Goal: Task Accomplishment & Management: Manage account settings

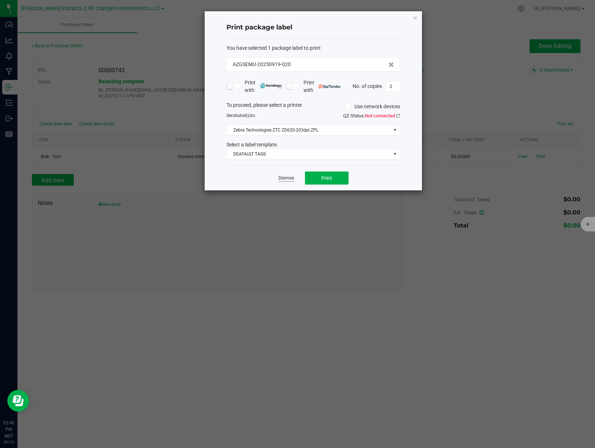
click at [288, 177] on link "Dismiss" at bounding box center [287, 178] width 16 height 6
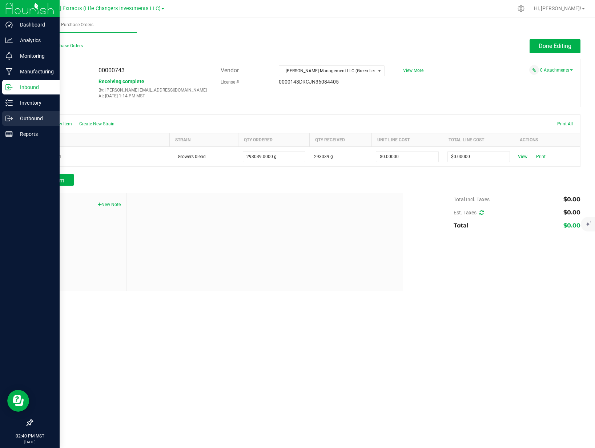
click at [16, 116] on p "Outbound" at bounding box center [35, 118] width 44 height 9
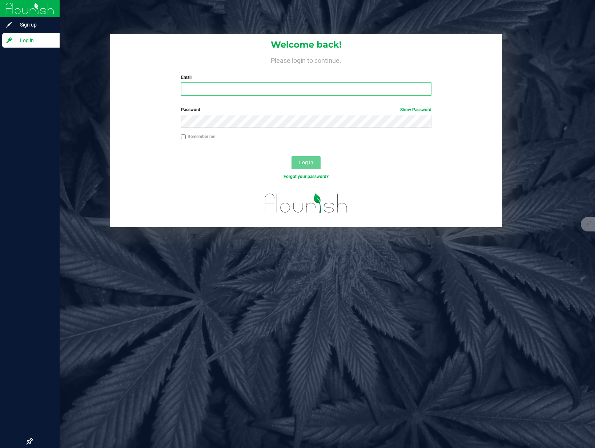
type input "[PERSON_NAME][EMAIL_ADDRESS][DOMAIN_NAME]"
click at [307, 163] on span "Log In" at bounding box center [306, 163] width 14 height 6
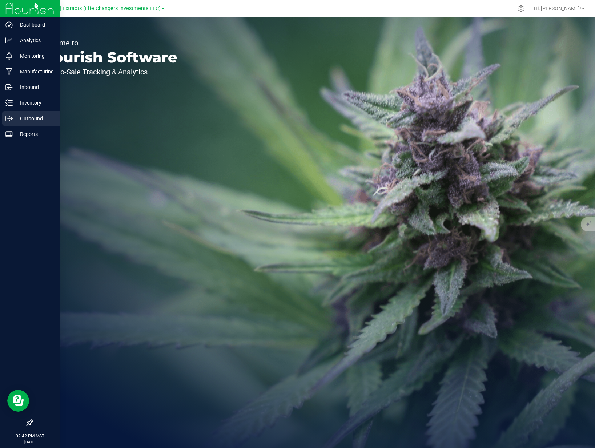
click at [13, 116] on p "Outbound" at bounding box center [35, 118] width 44 height 9
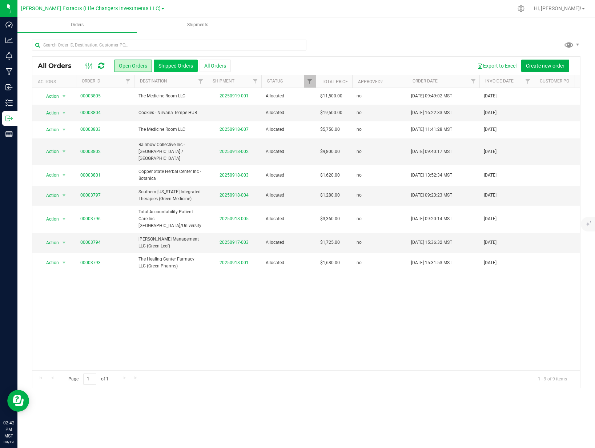
click at [163, 64] on button "Shipped Orders" at bounding box center [176, 66] width 44 height 12
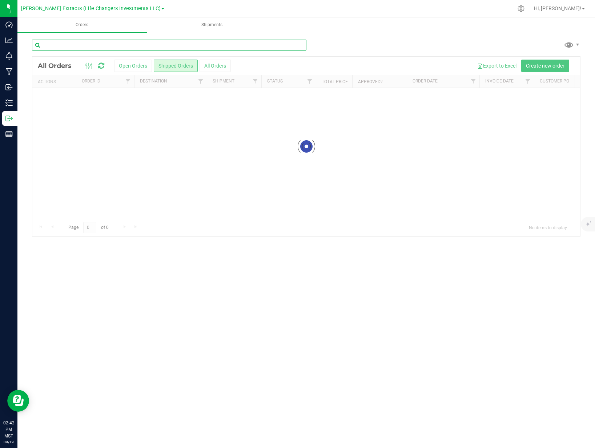
click at [92, 46] on input "text" at bounding box center [169, 45] width 275 height 11
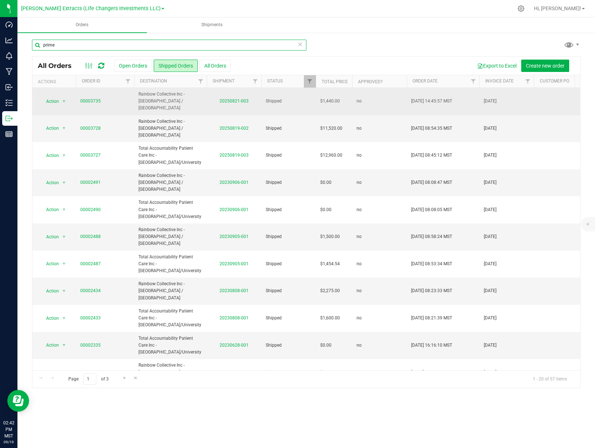
type input "prime"
click at [77, 94] on td "00003735" at bounding box center [105, 101] width 58 height 27
click at [83, 98] on link "00003735" at bounding box center [90, 101] width 20 height 7
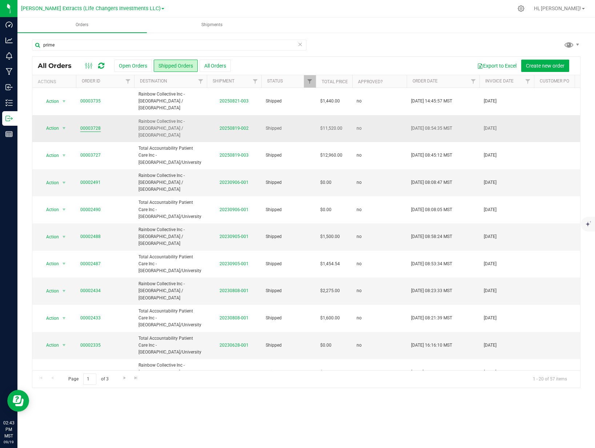
click at [90, 125] on link "00003728" at bounding box center [90, 128] width 20 height 7
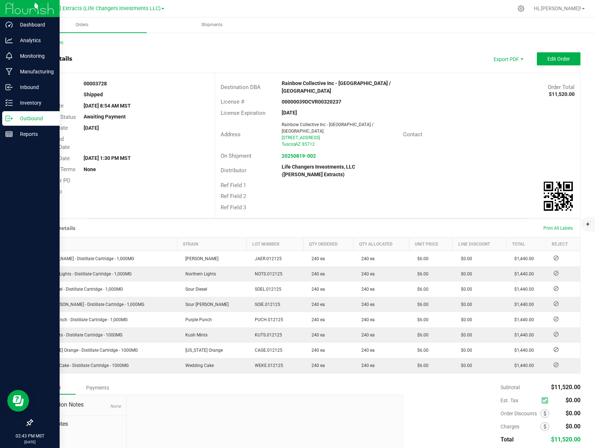
click at [18, 117] on p "Outbound" at bounding box center [35, 118] width 44 height 9
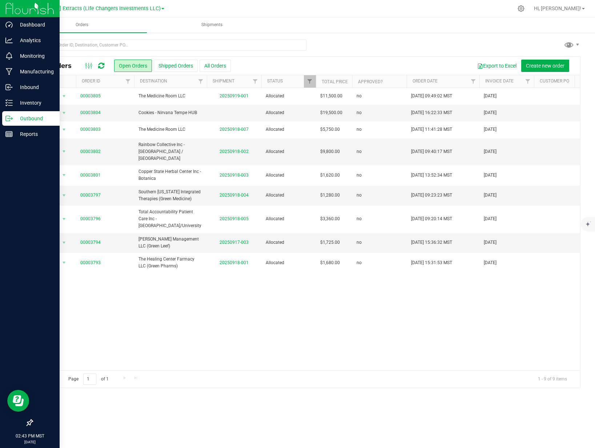
click at [17, 117] on p "Outbound" at bounding box center [35, 118] width 44 height 9
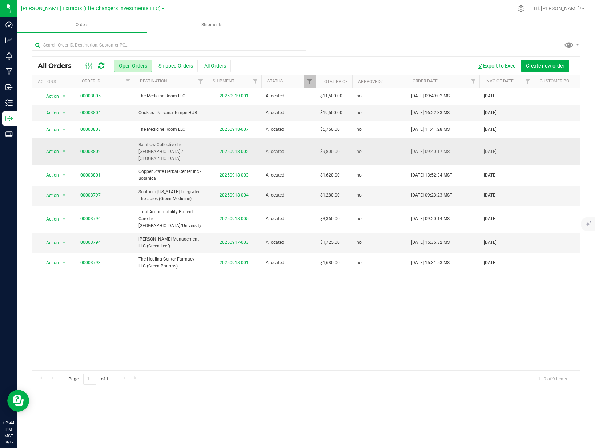
click at [223, 149] on link "20250918-002" at bounding box center [234, 151] width 29 height 5
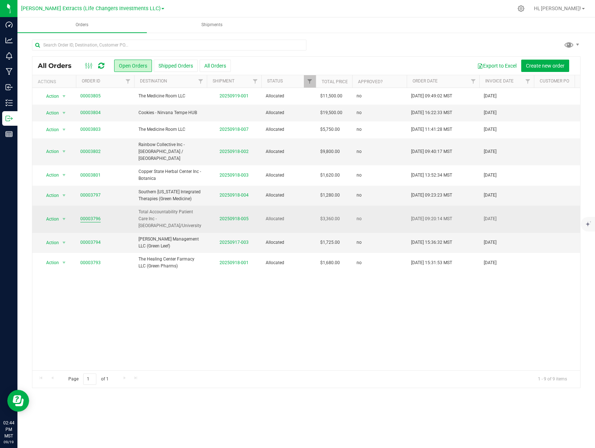
click at [99, 216] on link "00003796" at bounding box center [90, 219] width 20 height 7
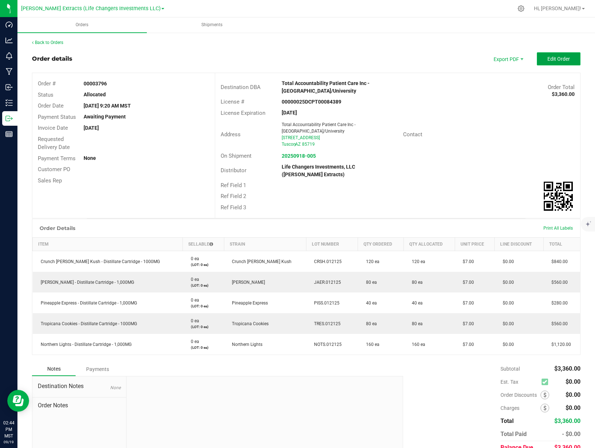
click at [552, 57] on span "Edit Order" at bounding box center [559, 59] width 23 height 6
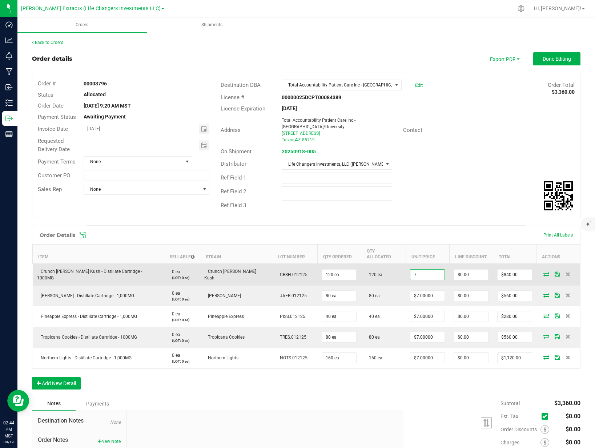
click at [426, 271] on input "7" at bounding box center [428, 275] width 34 height 10
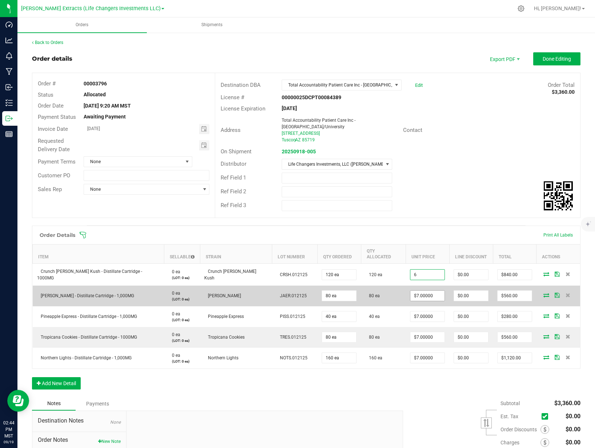
type input "$6.00000"
type input "$720.00"
click at [417, 291] on input "7" at bounding box center [428, 296] width 34 height 10
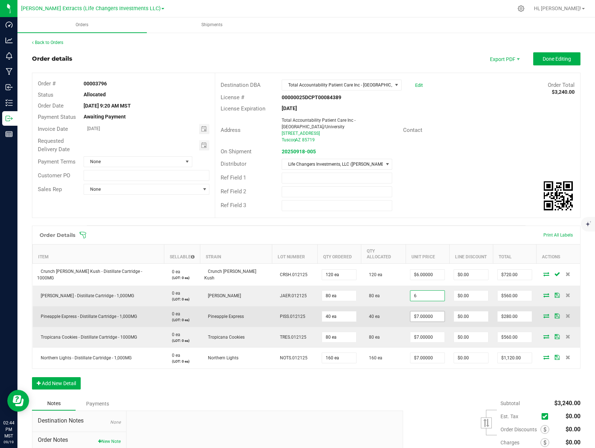
type input "$6.00000"
type input "$480.00"
click at [418, 312] on input "7" at bounding box center [428, 317] width 34 height 10
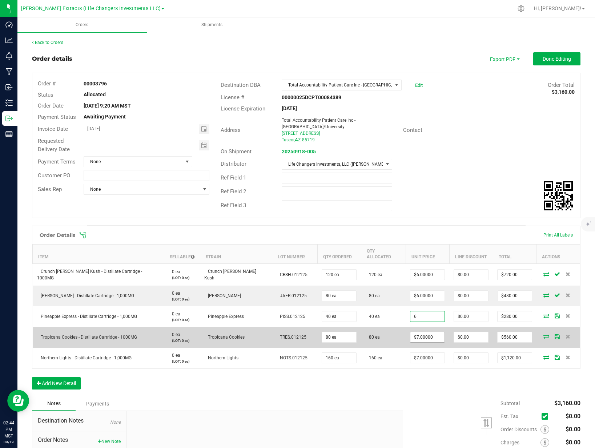
type input "$6.00000"
type input "$240.00"
click at [412, 334] on input "7" at bounding box center [428, 337] width 34 height 10
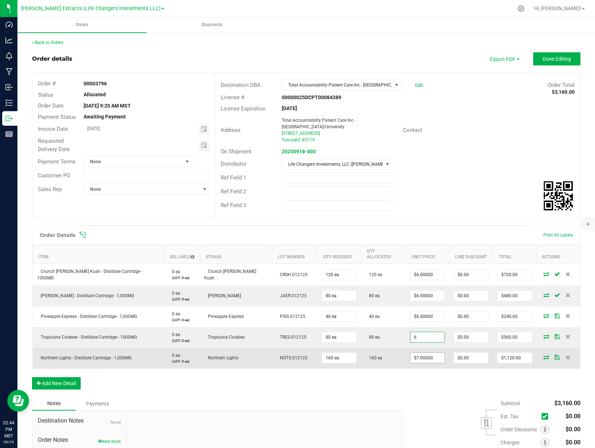
type input "$6.00000"
type input "$480.00"
click at [413, 353] on input "7" at bounding box center [428, 358] width 34 height 10
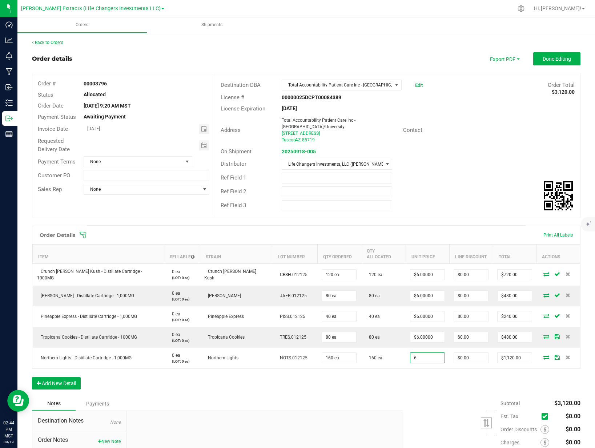
type input "$6.00000"
type input "$960.00"
click at [412, 365] on div "Order Details Print All Labels Item Sellable Strain Lot Number Qty Ordered Qty …" at bounding box center [306, 311] width 549 height 171
click at [496, 80] on span "Invoice PDF" at bounding box center [500, 81] width 45 height 11
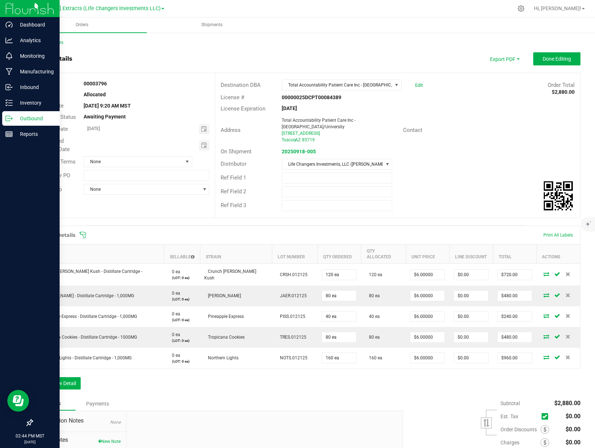
click at [6, 121] on icon at bounding box center [8, 118] width 7 height 7
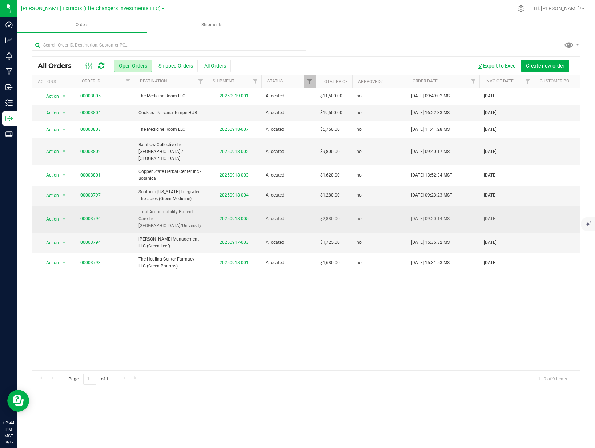
click at [229, 215] on td "20250918-005" at bounding box center [234, 219] width 55 height 27
click at [229, 216] on link "20250918-005" at bounding box center [234, 218] width 29 height 5
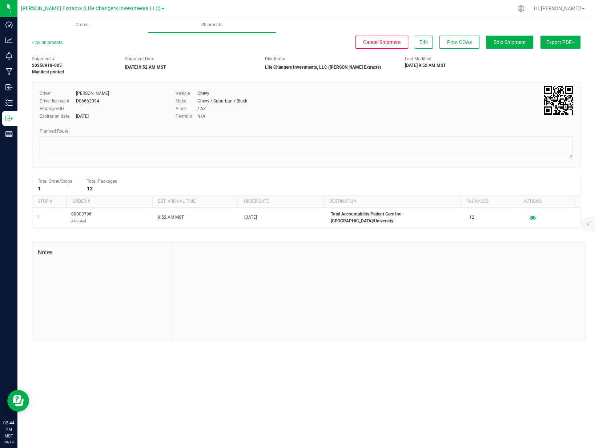
click at [552, 45] on span "Export PDF" at bounding box center [561, 42] width 28 height 6
click at [550, 59] on span "Manifest by Package ID" at bounding box center [550, 58] width 46 height 5
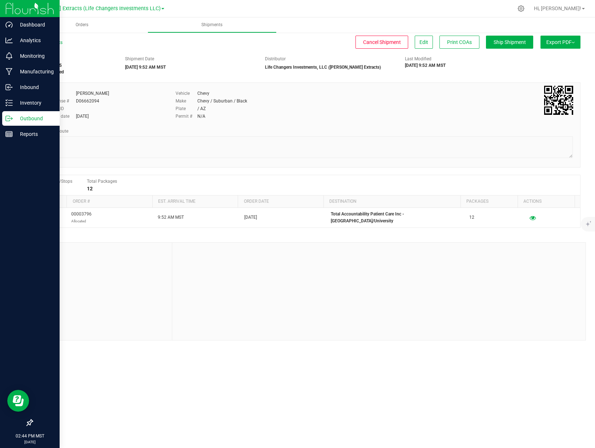
click at [19, 115] on p "Outbound" at bounding box center [35, 118] width 44 height 9
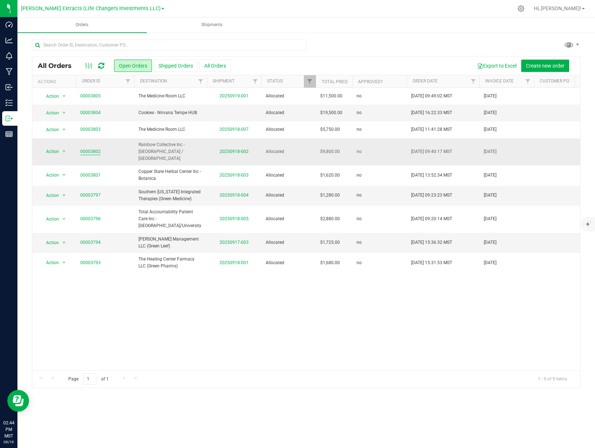
click at [96, 149] on link "00003802" at bounding box center [90, 151] width 20 height 7
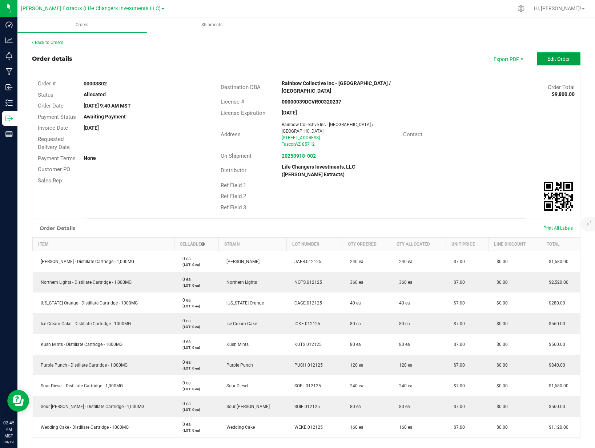
click at [563, 60] on span "Edit Order" at bounding box center [559, 59] width 23 height 6
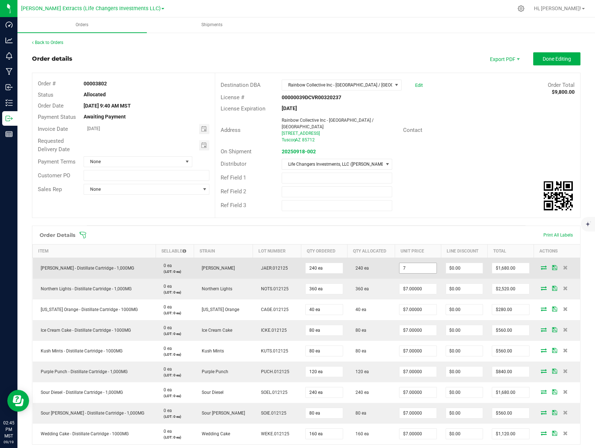
click at [418, 263] on input "7" at bounding box center [418, 268] width 37 height 10
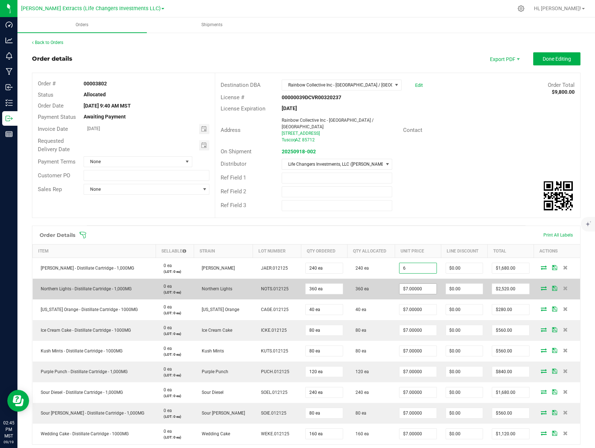
type input "$6.00000"
type input "$1,440.00"
click at [415, 284] on input "7" at bounding box center [418, 289] width 37 height 10
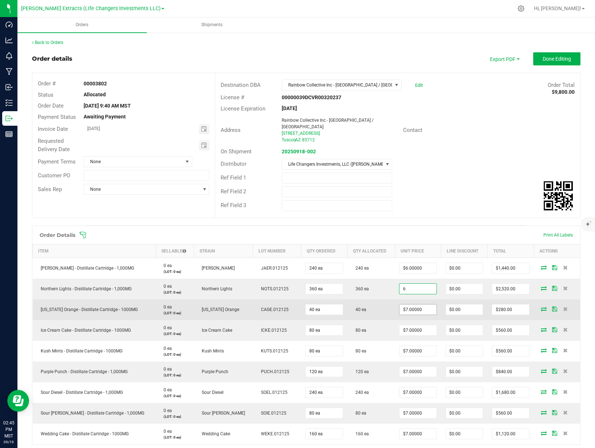
type input "$6.00000"
type input "$2,160.00"
click at [410, 305] on input "7" at bounding box center [418, 310] width 37 height 10
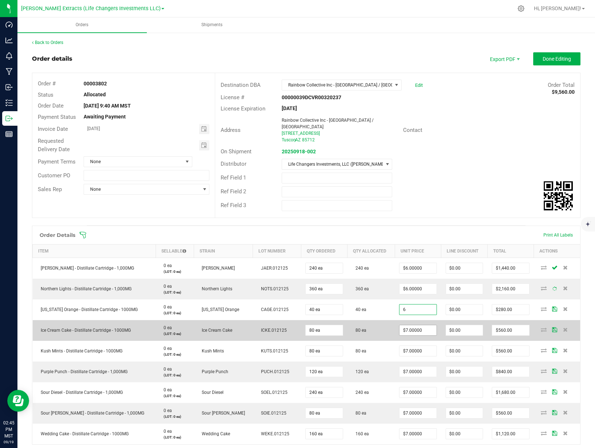
type input "$6.00000"
type input "$240.00"
click at [407, 326] on input "7" at bounding box center [418, 331] width 37 height 10
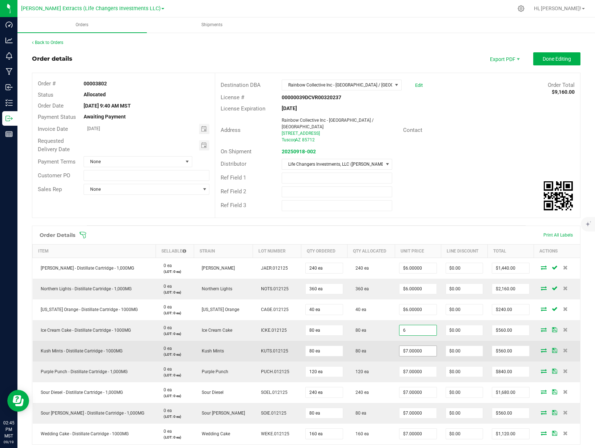
type input "$6.00000"
type input "$480.00"
click at [414, 347] on input "7" at bounding box center [418, 351] width 37 height 10
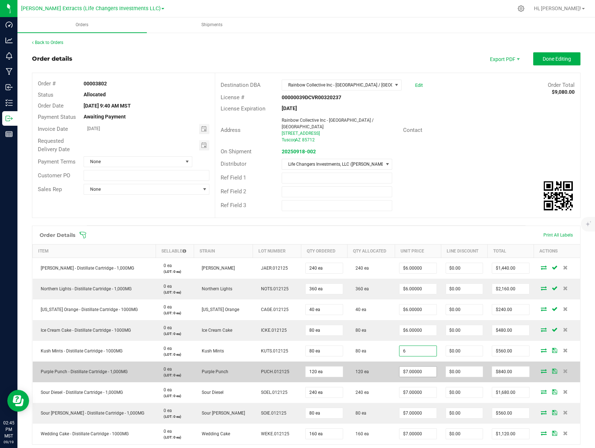
type input "$6.00000"
type input "$480.00"
click at [410, 369] on input "7" at bounding box center [418, 372] width 37 height 10
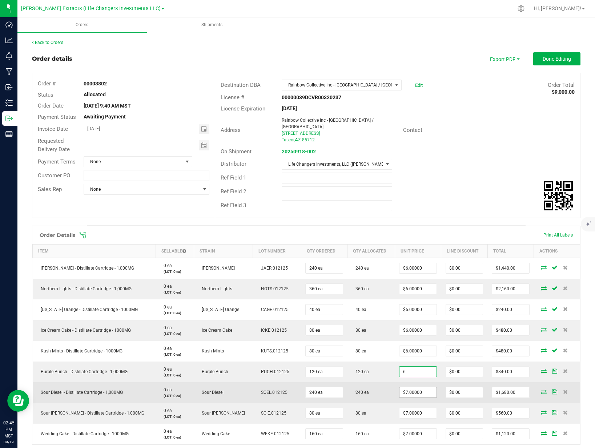
type input "$6.00000"
type input "$720.00"
click at [410, 388] on input "7" at bounding box center [418, 393] width 37 height 10
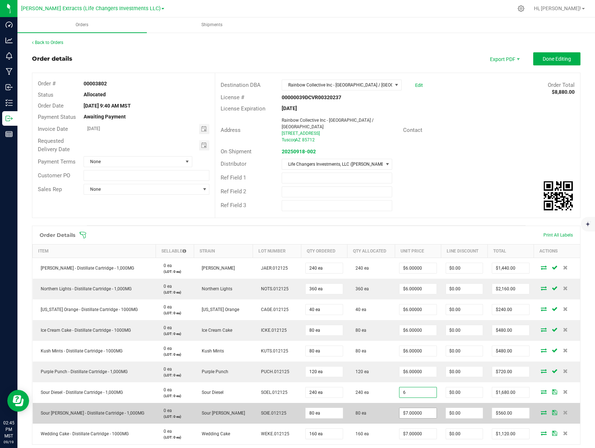
type input "$6.00000"
type input "$1,440.00"
click at [407, 409] on input "7" at bounding box center [418, 413] width 37 height 10
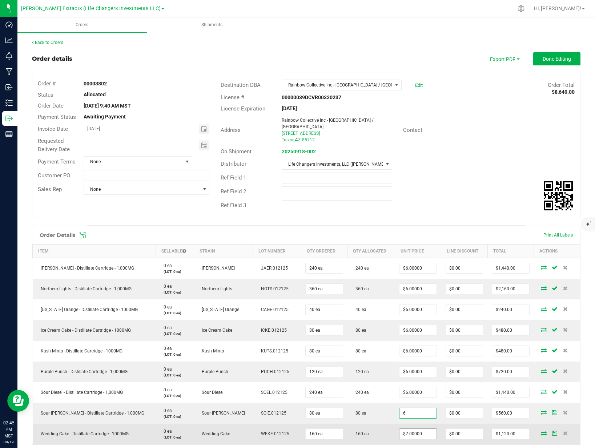
type input "$6.00000"
type input "$480.00"
click at [406, 429] on input "7" at bounding box center [418, 434] width 37 height 10
type input "$6.00000"
type input "$960.00"
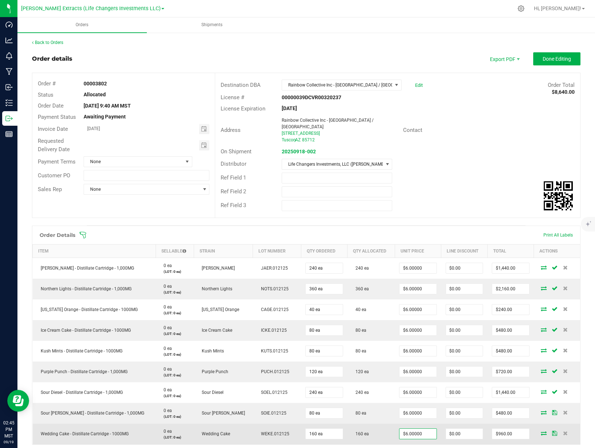
click at [383, 424] on td "160 ea" at bounding box center [372, 434] width 48 height 21
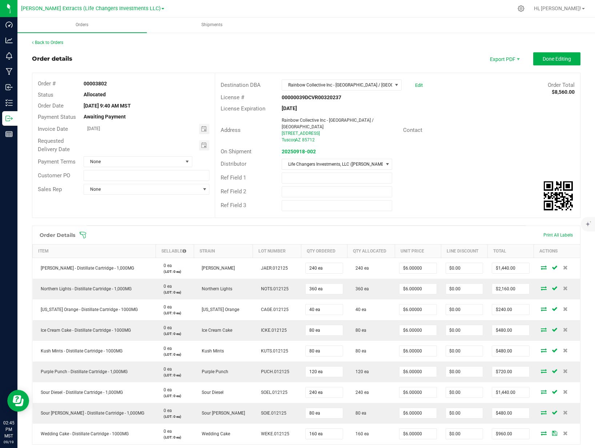
scroll to position [51, 0]
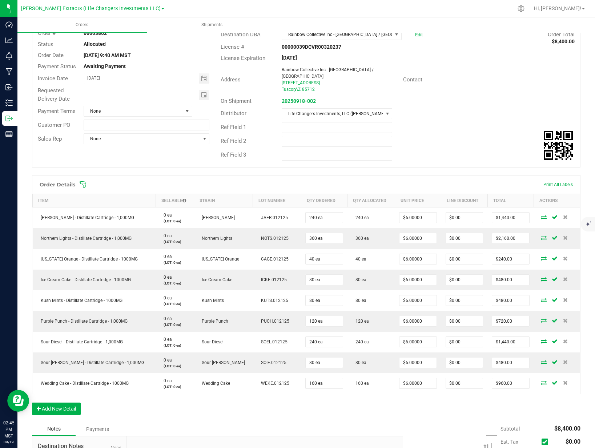
click at [386, 399] on div "Order Details Print All Labels Item Sellable Strain Lot Number Qty Ordered Qty …" at bounding box center [306, 298] width 549 height 247
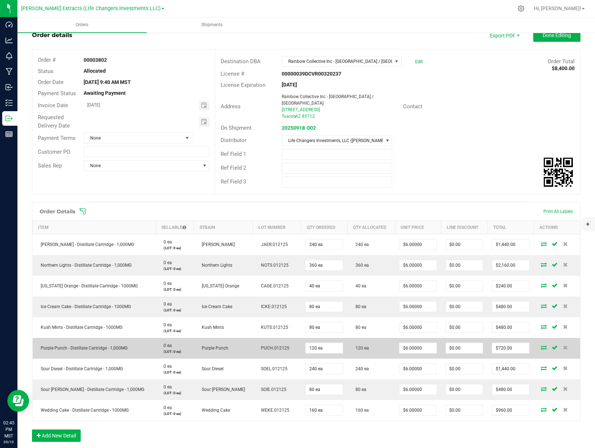
scroll to position [0, 0]
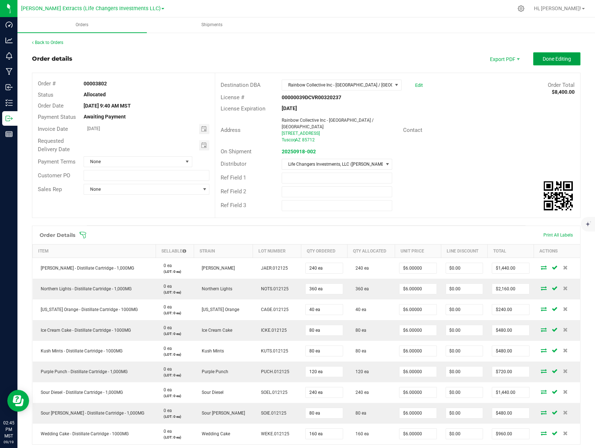
click at [563, 59] on span "Done Editing" at bounding box center [557, 59] width 28 height 6
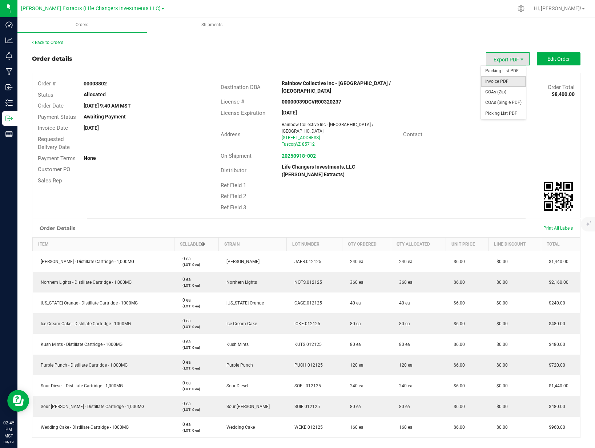
click at [500, 78] on span "Invoice PDF" at bounding box center [503, 81] width 45 height 11
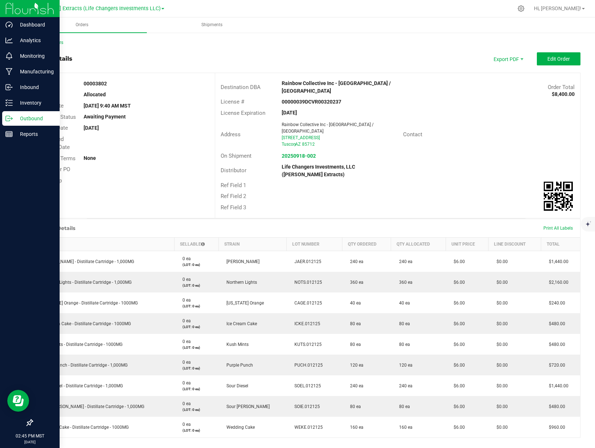
click at [3, 119] on div "Outbound" at bounding box center [30, 118] width 57 height 15
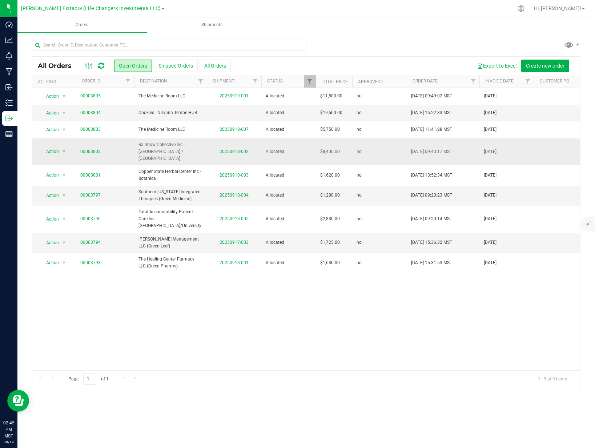
click at [226, 149] on link "20250918-002" at bounding box center [234, 151] width 29 height 5
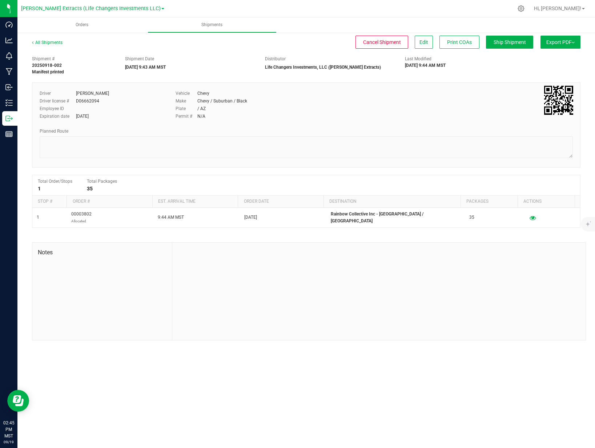
click at [560, 42] on span "Export PDF" at bounding box center [561, 42] width 28 height 6
click at [532, 56] on span "Manifest by Package ID" at bounding box center [550, 58] width 46 height 5
